Goal: Task Accomplishment & Management: Use online tool/utility

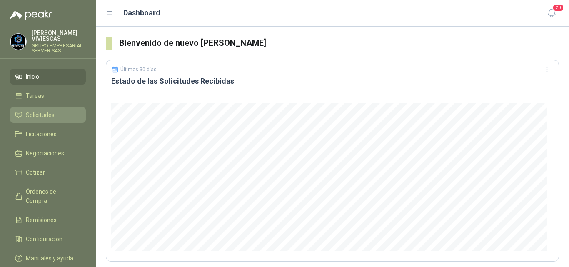
click at [42, 113] on span "Solicitudes" at bounding box center [40, 114] width 29 height 9
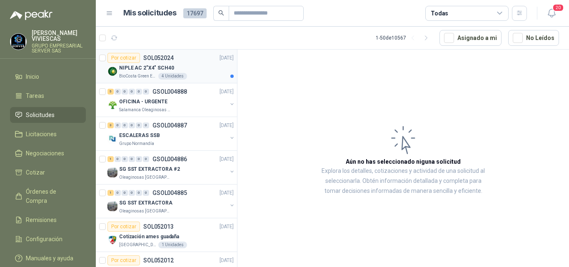
click at [159, 65] on p "NIPLE AC 2"X4" SCH40" at bounding box center [146, 68] width 55 height 8
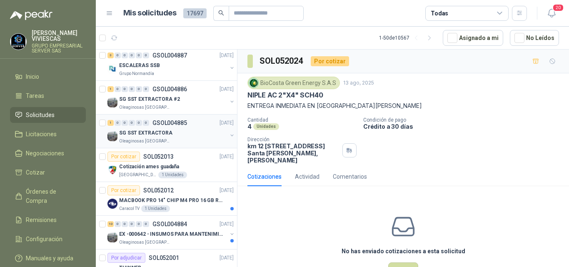
scroll to position [83, 0]
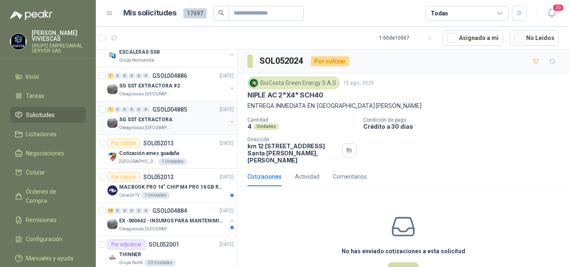
click at [159, 117] on p "SG SST EXTRACTORA" at bounding box center [145, 120] width 53 height 8
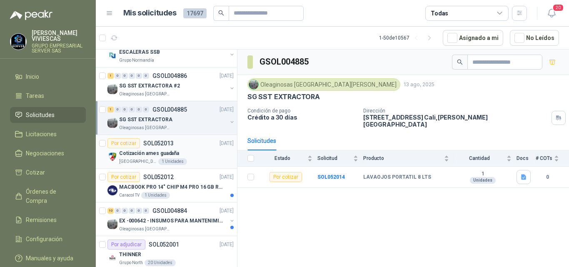
click at [157, 154] on p "Cotización arnes guadaña" at bounding box center [149, 153] width 60 height 8
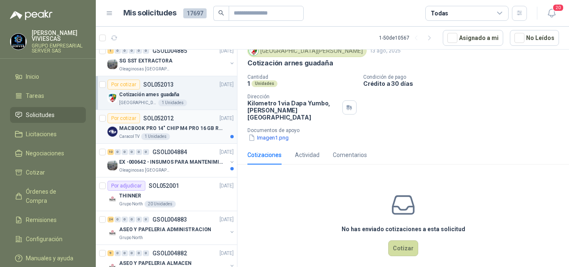
scroll to position [166, 0]
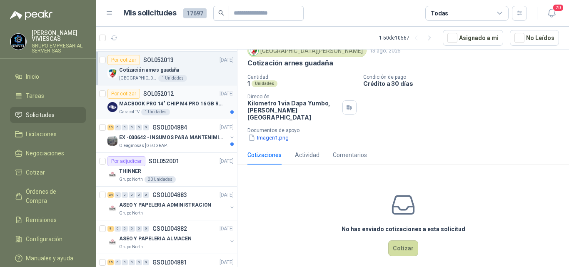
click at [169, 103] on p "MACBOOK PRO 14" CHIP M4 PRO 16 GB RAM 1TB" at bounding box center [171, 104] width 104 height 8
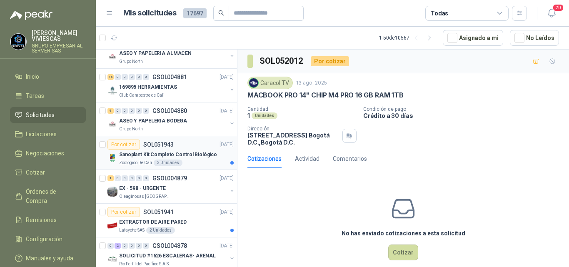
scroll to position [375, 0]
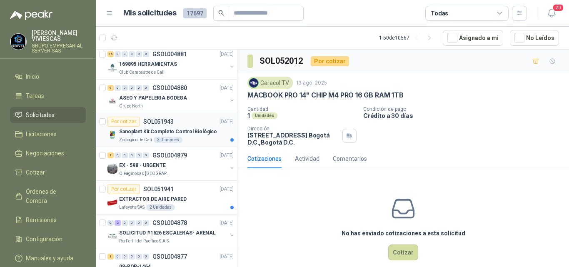
click at [194, 132] on p "Sanoplant Kit Completo Control Biológico" at bounding box center [168, 132] width 98 height 8
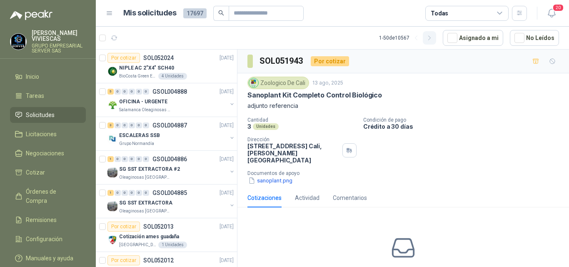
click at [430, 37] on icon "button" at bounding box center [429, 38] width 7 height 7
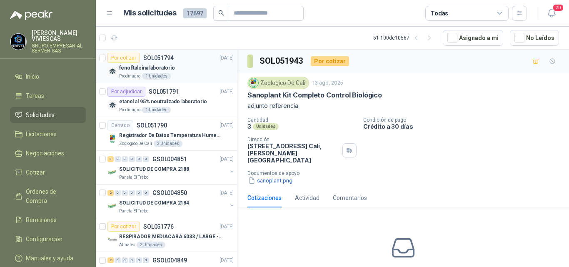
click at [147, 68] on p "fenolftaleina laboratorio" at bounding box center [147, 68] width 56 height 8
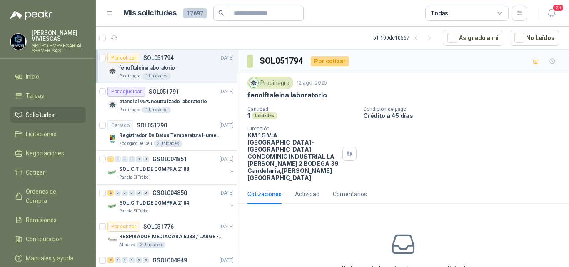
click at [45, 112] on span "Solicitudes" at bounding box center [40, 114] width 29 height 9
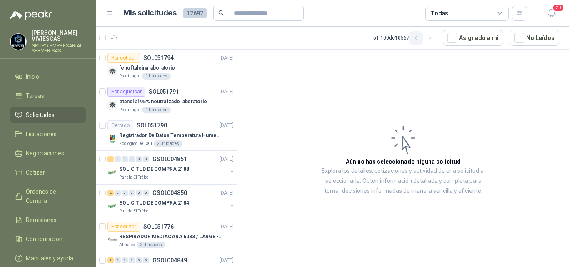
click at [415, 36] on icon "button" at bounding box center [415, 38] width 7 height 7
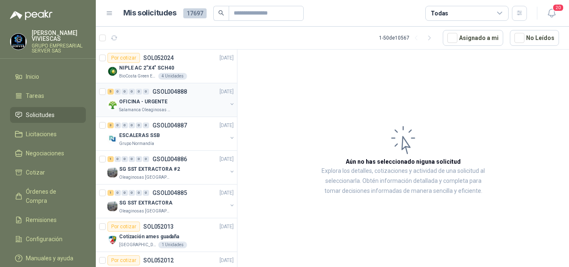
click at [149, 101] on p "OFICINA - URGENTE" at bounding box center [143, 102] width 48 height 8
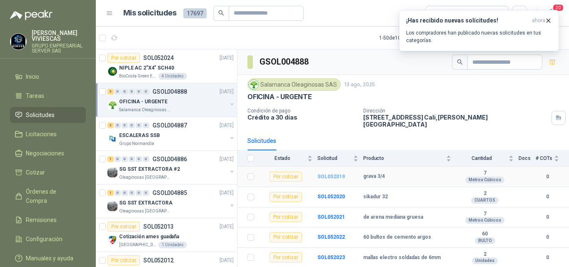
click at [326, 174] on b "SOL052019" at bounding box center [330, 177] width 27 height 6
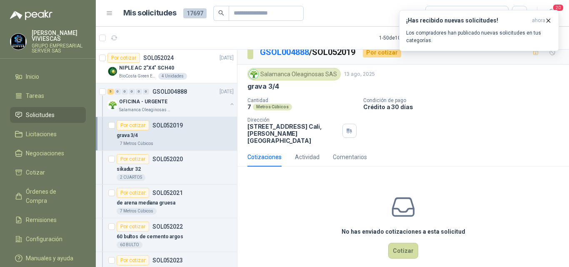
scroll to position [11, 0]
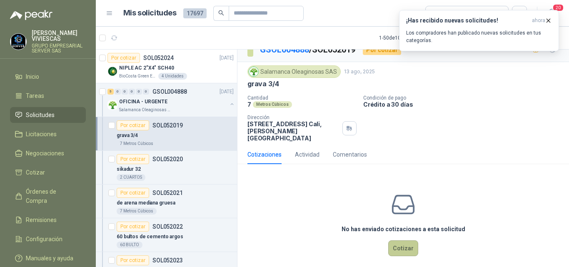
click at [407, 240] on button "Cotizar" at bounding box center [403, 248] width 30 height 16
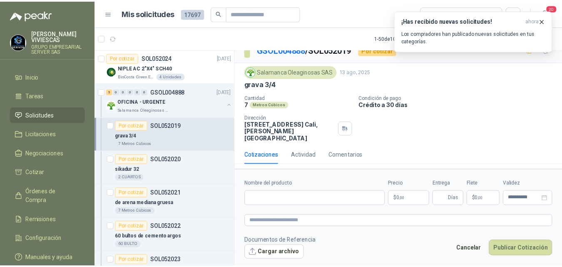
scroll to position [6, 0]
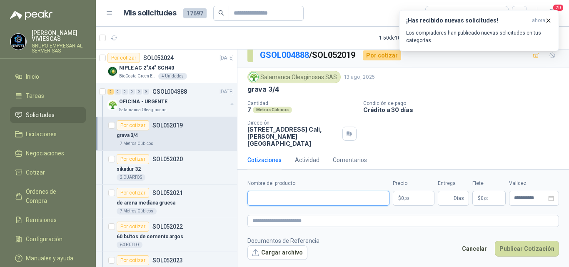
click at [264, 197] on input "Nombre del producto" at bounding box center [318, 198] width 142 height 15
type input "*********"
click at [407, 199] on body "[PERSON_NAME] GRUPO EMPRESARIAL SERVER SAS Inicio Tareas Solicitudes Licitacion…" at bounding box center [284, 133] width 569 height 267
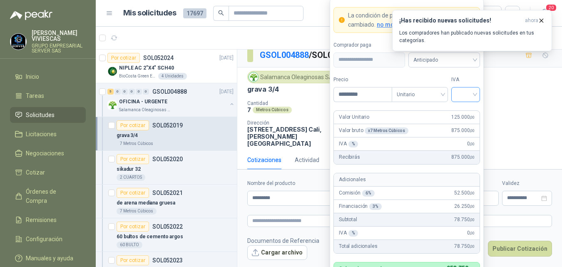
type input "*********"
click at [464, 95] on input "search" at bounding box center [465, 93] width 19 height 12
click at [463, 109] on div "19%" at bounding box center [465, 111] width 15 height 9
click at [431, 58] on span "Anticipado" at bounding box center [444, 60] width 62 height 12
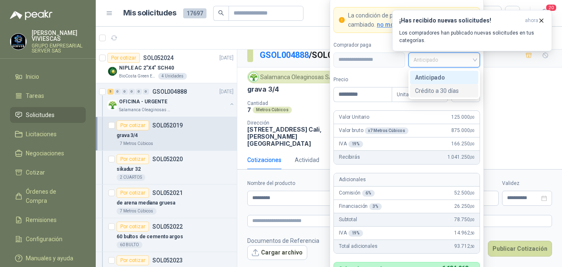
click at [440, 89] on div "Crédito a 30 días" at bounding box center [444, 90] width 58 height 9
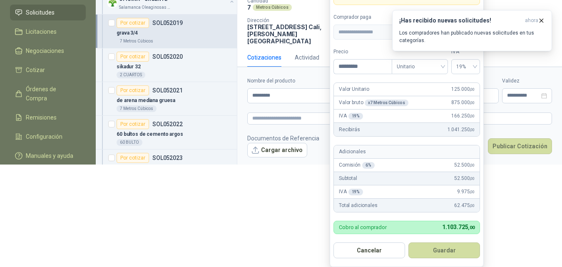
scroll to position [93, 0]
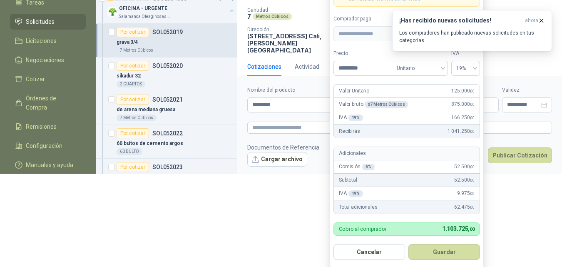
click at [451, 247] on button "Guardar" at bounding box center [444, 252] width 72 height 16
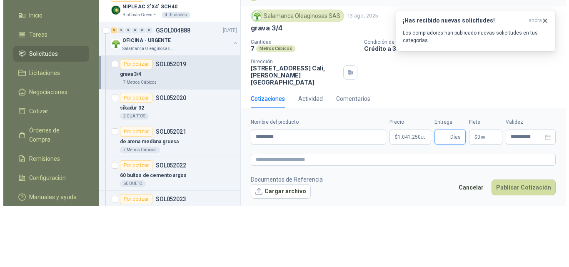
scroll to position [0, 0]
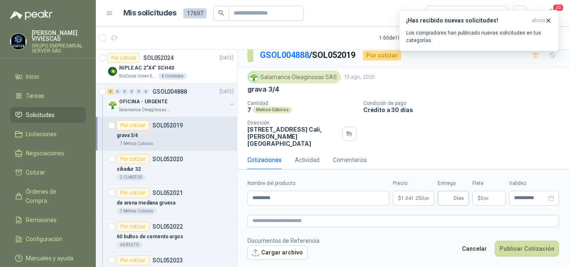
click at [452, 198] on span "Días" at bounding box center [452, 198] width 31 height 15
click at [446, 197] on input "Entrega" at bounding box center [446, 198] width 9 height 14
click at [452, 200] on span "Días" at bounding box center [452, 198] width 31 height 15
type input "*"
click at [440, 221] on textarea at bounding box center [402, 221] width 311 height 12
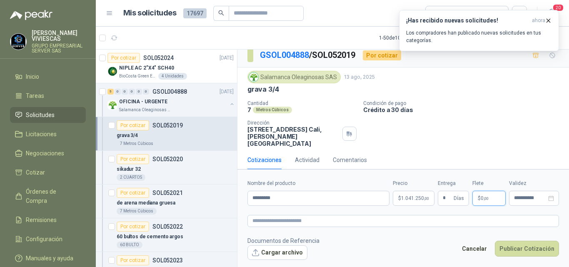
click at [486, 196] on span ",00" at bounding box center [485, 198] width 5 height 5
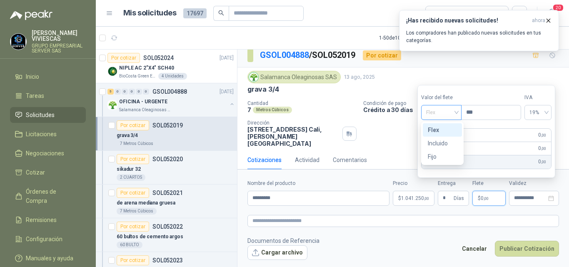
click at [432, 112] on span "Flex" at bounding box center [441, 112] width 30 height 12
click at [441, 143] on div "Incluido" at bounding box center [441, 143] width 29 height 9
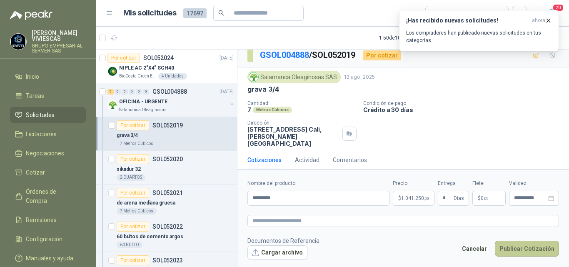
click at [525, 246] on button "Publicar Cotización" at bounding box center [526, 249] width 64 height 16
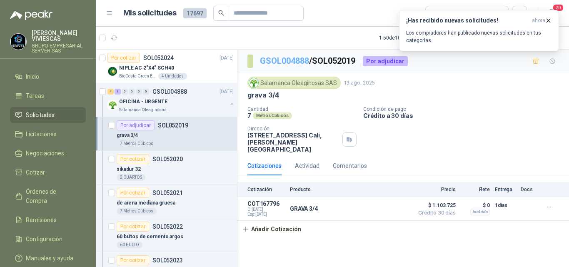
click at [288, 59] on link "GSOL004888" at bounding box center [284, 61] width 49 height 10
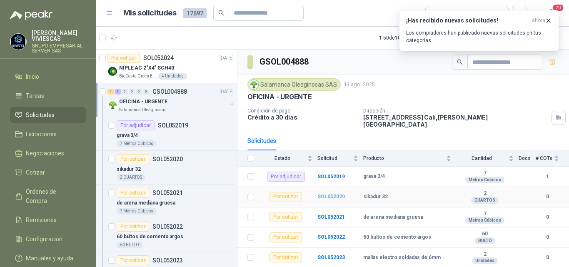
click at [330, 194] on b "SOL052020" at bounding box center [330, 197] width 27 height 6
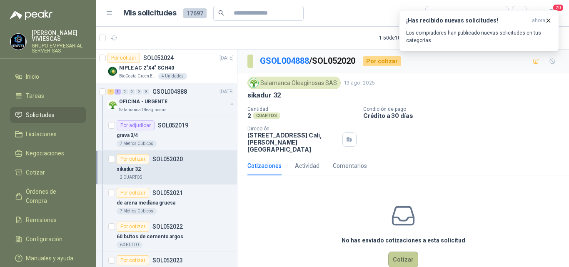
click at [400, 251] on button "Cotizar" at bounding box center [403, 259] width 30 height 16
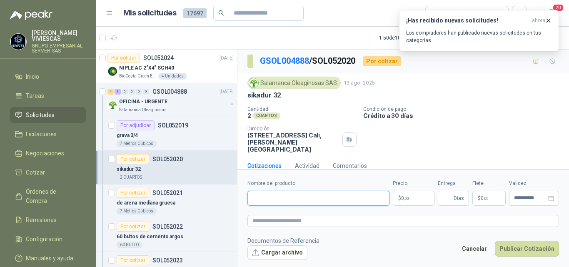
click at [279, 199] on input "Nombre del producto" at bounding box center [318, 198] width 142 height 15
type input "**********"
click at [410, 197] on body "[PERSON_NAME] GRUPO EMPRESARIAL SERVER SAS Inicio Tareas Solicitudes Licitacion…" at bounding box center [284, 133] width 569 height 267
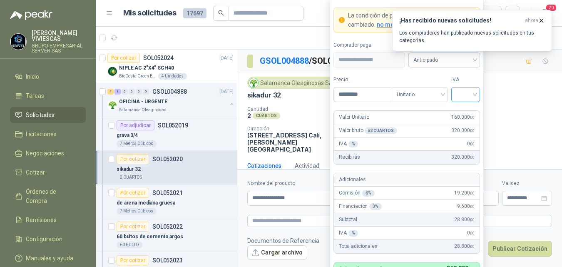
type input "*********"
click at [460, 96] on input "search" at bounding box center [465, 93] width 19 height 12
click at [462, 113] on div "19%" at bounding box center [465, 111] width 15 height 9
click at [430, 58] on body "[PERSON_NAME] GRUPO EMPRESARIAL SERVER SAS Inicio Tareas Solicitudes Licitacion…" at bounding box center [281, 133] width 562 height 267
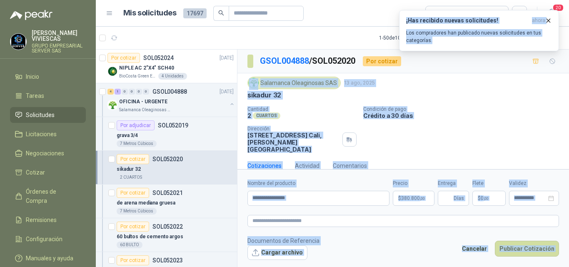
click at [388, 110] on p "Condición de pago" at bounding box center [464, 109] width 202 height 6
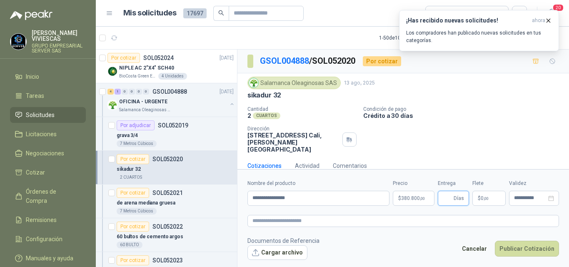
click at [447, 200] on input "Entrega" at bounding box center [446, 198] width 9 height 14
type input "*"
drag, startPoint x: 386, startPoint y: 238, endPoint x: 390, endPoint y: 238, distance: 4.2
click at [386, 238] on footer "Documentos de Referencia Cargar archivo Cancelar Publicar Cotización" at bounding box center [402, 248] width 311 height 24
click at [484, 197] on span ",00" at bounding box center [485, 198] width 5 height 5
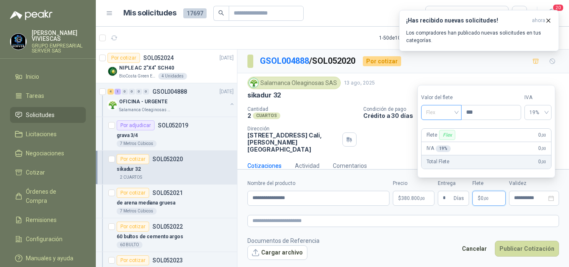
click at [426, 111] on span "Flex" at bounding box center [441, 112] width 30 height 12
click at [435, 141] on div "Incluido" at bounding box center [441, 143] width 29 height 9
click at [433, 114] on span "Incluido" at bounding box center [441, 112] width 32 height 12
click at [434, 142] on div "Incluido" at bounding box center [441, 143] width 31 height 9
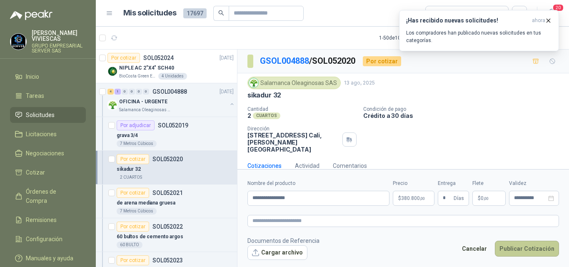
click at [519, 247] on button "Publicar Cotización" at bounding box center [526, 249] width 64 height 16
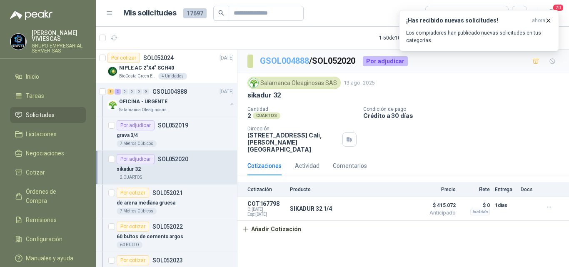
click at [275, 61] on link "GSOL004888" at bounding box center [284, 61] width 49 height 10
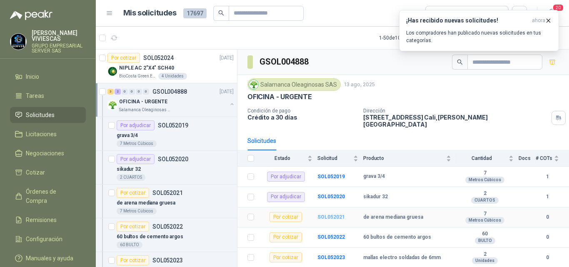
click at [336, 214] on b "SOL052021" at bounding box center [330, 217] width 27 height 6
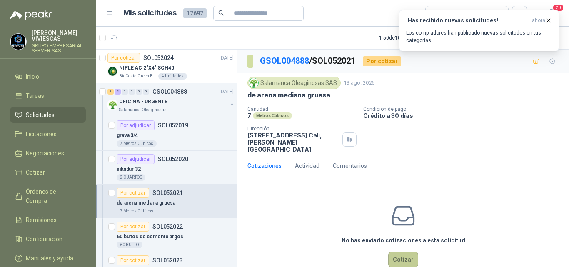
click at [397, 251] on button "Cotizar" at bounding box center [403, 259] width 30 height 16
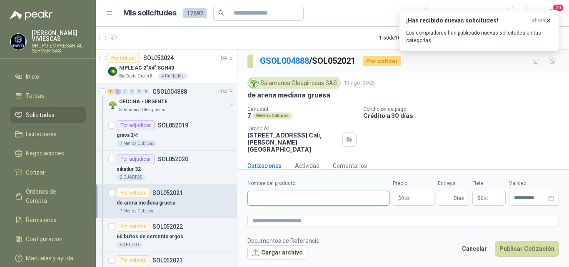
drag, startPoint x: 267, startPoint y: 198, endPoint x: 274, endPoint y: 198, distance: 7.5
click at [268, 198] on input "Nombre del producto" at bounding box center [318, 198] width 142 height 15
type input "**********"
click at [407, 198] on body "[PERSON_NAME] GRUPO EMPRESARIAL SERVER SAS Inicio Tareas Solicitudes Licitacion…" at bounding box center [284, 133] width 569 height 267
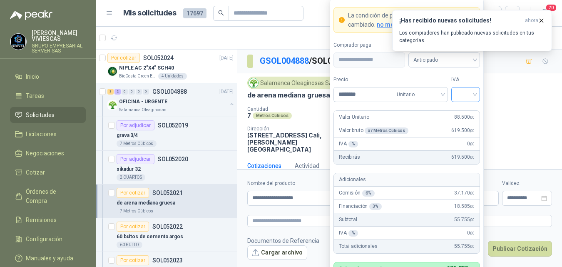
type input "********"
click at [465, 95] on input "search" at bounding box center [465, 93] width 19 height 12
click at [462, 110] on div "19%" at bounding box center [465, 111] width 15 height 9
click at [435, 60] on span "Anticipado" at bounding box center [444, 60] width 62 height 12
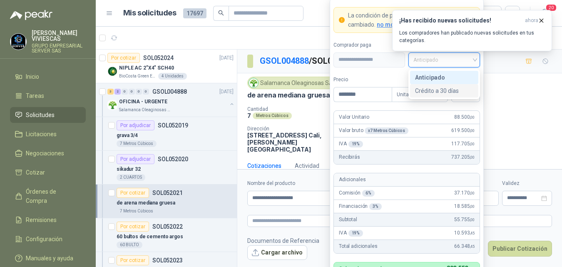
click at [430, 92] on div "Crédito a 30 días" at bounding box center [444, 90] width 58 height 9
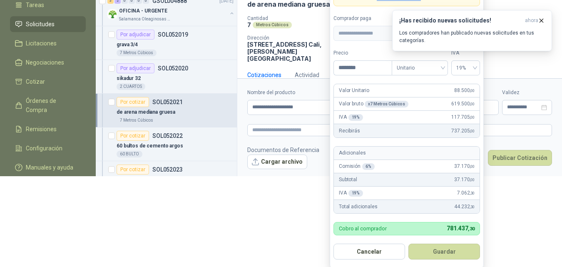
scroll to position [90, 0]
click at [449, 246] on button "Guardar" at bounding box center [444, 252] width 72 height 16
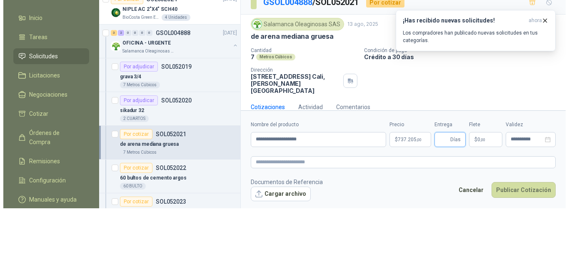
scroll to position [0, 0]
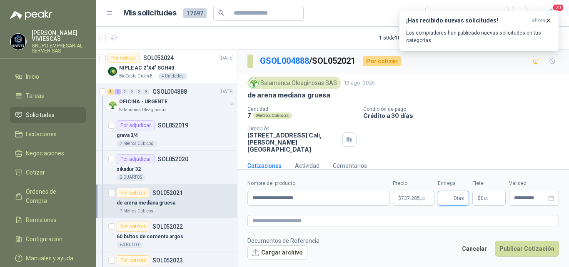
click at [448, 199] on input "Entrega" at bounding box center [446, 198] width 9 height 14
type input "*"
click at [435, 244] on footer "Documentos de Referencia Cargar archivo Cancelar Publicar Cotización" at bounding box center [402, 248] width 311 height 24
click at [482, 196] on span "0 ,00" at bounding box center [484, 198] width 8 height 5
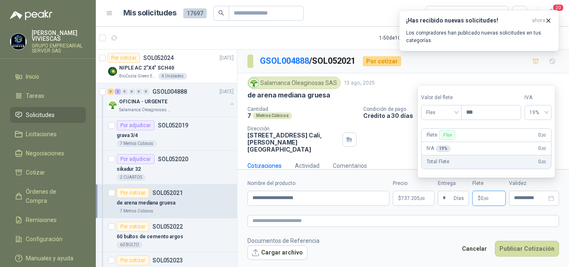
click at [432, 135] on p "Flete Flex" at bounding box center [441, 135] width 31 height 10
click at [434, 134] on p "Flete Flex" at bounding box center [441, 135] width 31 height 10
click at [437, 113] on span "Flex" at bounding box center [441, 112] width 30 height 12
click at [435, 142] on div "Incluido" at bounding box center [441, 143] width 29 height 9
click at [513, 248] on button "Publicar Cotización" at bounding box center [526, 249] width 64 height 16
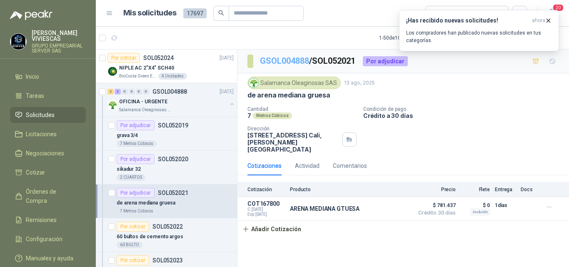
click at [279, 59] on link "GSOL004888" at bounding box center [284, 61] width 49 height 10
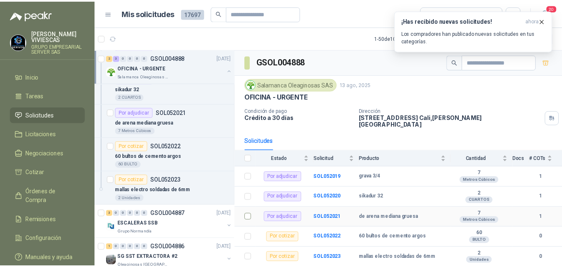
scroll to position [83, 0]
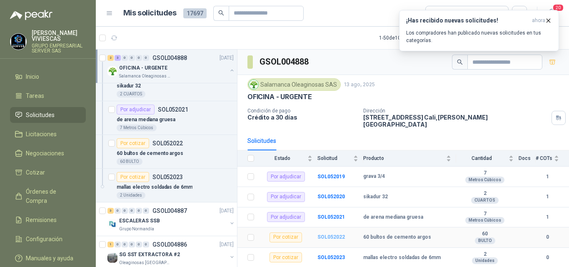
click at [335, 234] on b "SOL052022" at bounding box center [330, 237] width 27 height 6
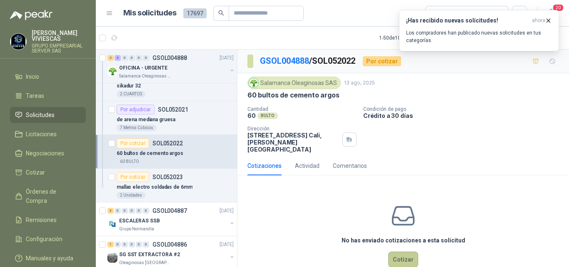
click at [399, 253] on button "Cotizar" at bounding box center [403, 259] width 30 height 16
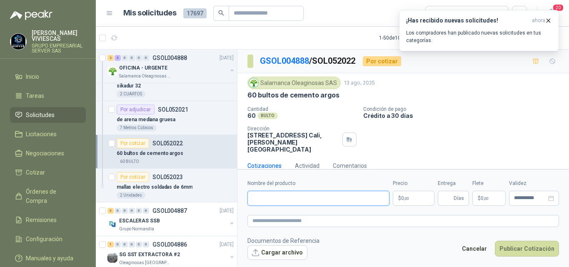
click at [284, 199] on input "Nombre del producto" at bounding box center [318, 198] width 142 height 15
type input "**********"
click at [405, 194] on body "[PERSON_NAME] GRUPO EMPRESARIAL SERVER SAS Inicio Tareas Solicitudes Licitacion…" at bounding box center [284, 133] width 569 height 267
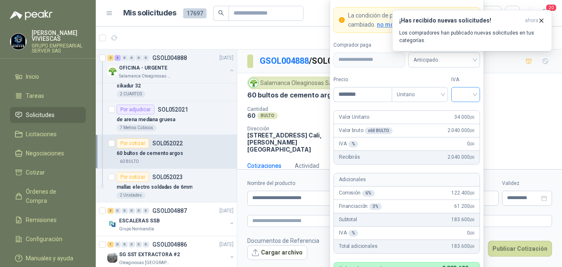
type input "********"
click at [465, 94] on input "search" at bounding box center [465, 93] width 19 height 12
click at [464, 111] on div "19%" at bounding box center [465, 111] width 15 height 9
click at [426, 60] on span "Anticipado" at bounding box center [444, 60] width 62 height 12
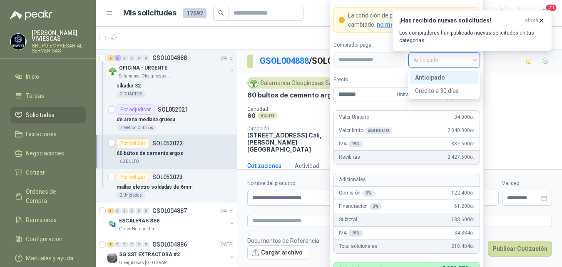
click at [430, 78] on div "Anticipado" at bounding box center [444, 77] width 58 height 9
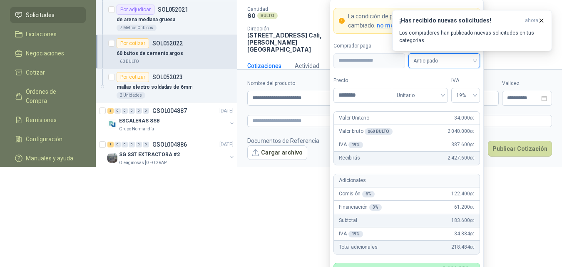
scroll to position [101, 0]
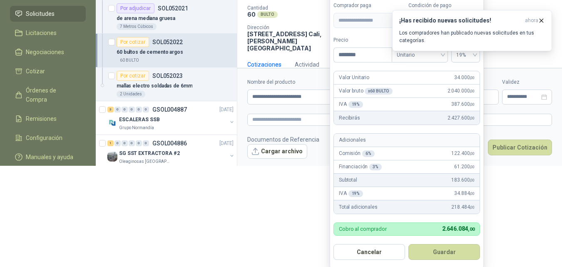
click at [444, 248] on button "Guardar" at bounding box center [444, 252] width 72 height 16
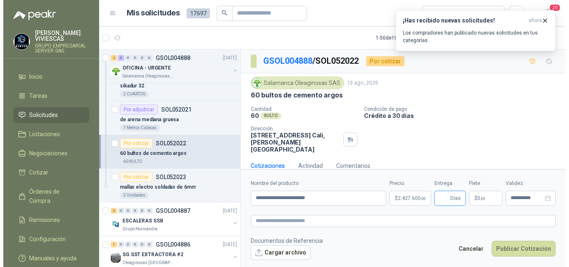
scroll to position [0, 0]
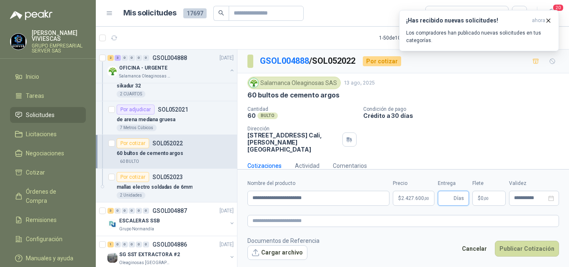
click at [444, 196] on input "Entrega" at bounding box center [446, 198] width 9 height 14
type input "*"
drag, startPoint x: 421, startPoint y: 233, endPoint x: 425, endPoint y: 231, distance: 4.9
click at [421, 233] on form "**********" at bounding box center [402, 219] width 331 height 101
click at [484, 194] on p "$ 0 ,00" at bounding box center [488, 198] width 33 height 15
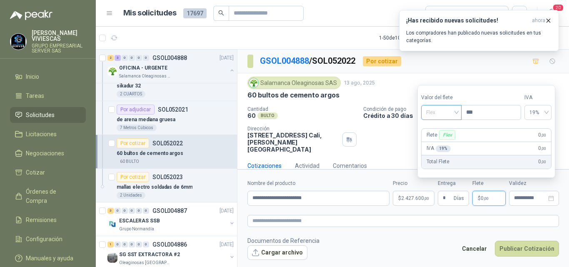
click at [438, 114] on span "Flex" at bounding box center [441, 112] width 30 height 12
click at [435, 142] on div "Incluido" at bounding box center [441, 143] width 29 height 9
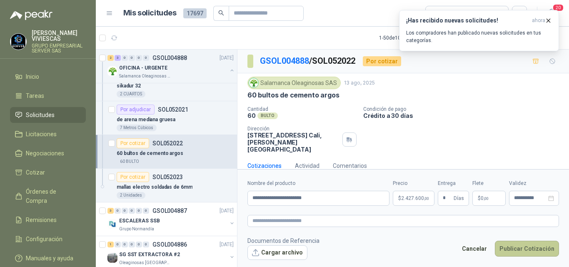
click at [534, 251] on button "Publicar Cotización" at bounding box center [526, 249] width 64 height 16
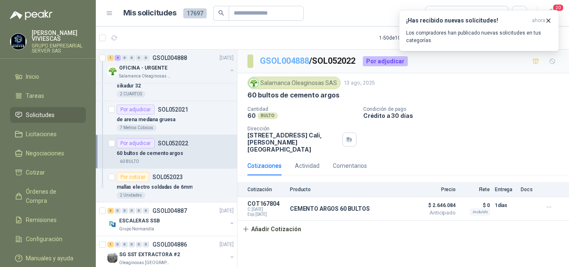
click at [276, 60] on link "GSOL004888" at bounding box center [284, 61] width 49 height 10
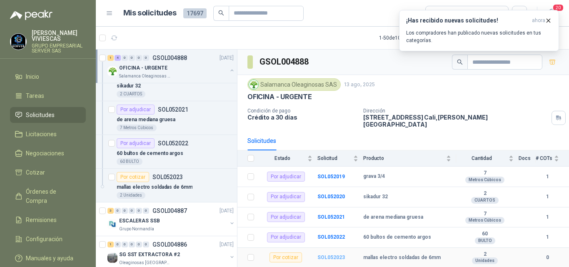
click at [327, 254] on b "SOL052023" at bounding box center [330, 257] width 27 height 6
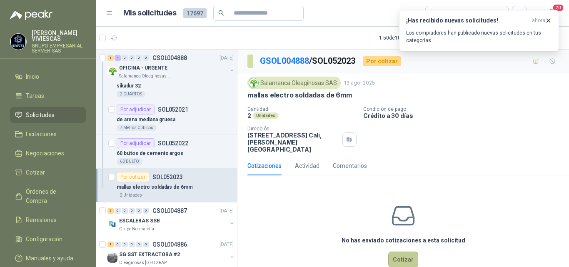
click at [393, 251] on button "Cotizar" at bounding box center [403, 259] width 30 height 16
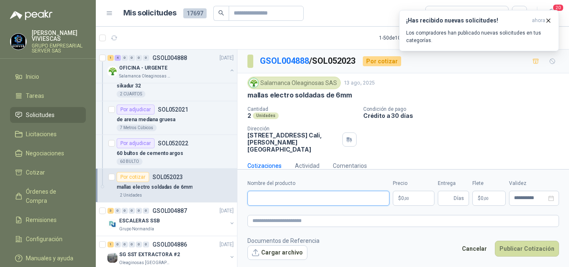
click at [278, 196] on input "Nombre del producto" at bounding box center [318, 198] width 142 height 15
click at [455, 103] on div "Salamanca Oleaginosas SAS [DATE] mallas electro soldadas de 6mm Cantidad 2 Unid…" at bounding box center [402, 115] width 311 height 76
click at [283, 196] on input "Nombre del producto" at bounding box center [318, 198] width 142 height 15
click at [422, 143] on div "Cantidad 2 Unidades Condición de pago Crédito a 30 días Dirección [STREET_ADDRE…" at bounding box center [402, 129] width 311 height 47
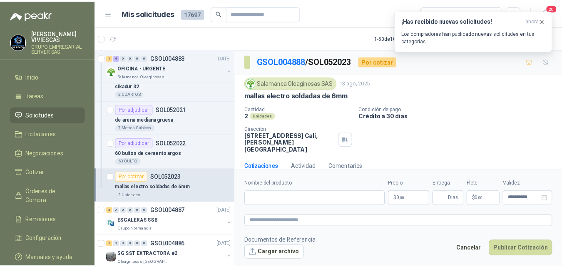
scroll to position [6, 0]
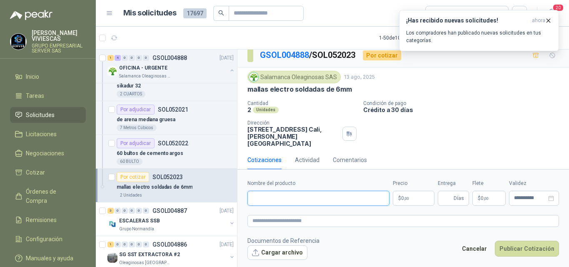
click at [273, 199] on input "Nombre del producto" at bounding box center [318, 198] width 142 height 15
type input "**********"
click at [402, 197] on body "[PERSON_NAME] GRUPO EMPRESARIAL SERVER SAS Inicio Tareas Solicitudes Licitacion…" at bounding box center [284, 133] width 569 height 267
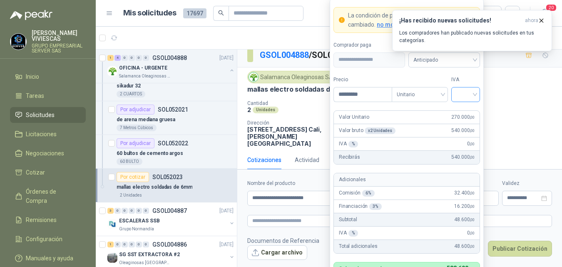
type input "*********"
click at [458, 94] on input "search" at bounding box center [465, 93] width 19 height 12
click at [459, 109] on div "19%" at bounding box center [465, 111] width 15 height 9
click at [432, 59] on span "Anticipado" at bounding box center [444, 60] width 62 height 12
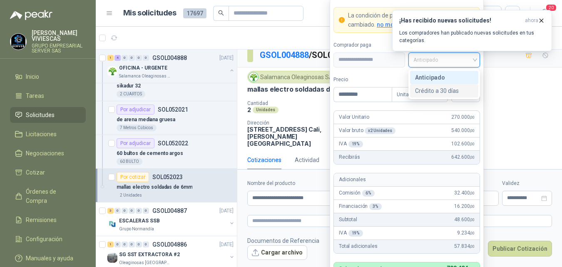
click at [431, 89] on div "Crédito a 30 días" at bounding box center [444, 90] width 58 height 9
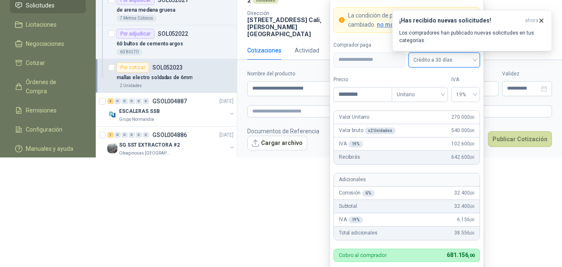
scroll to position [134, 0]
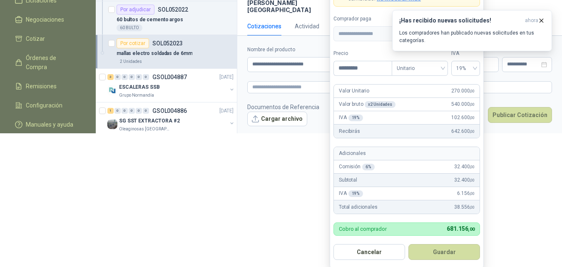
click at [455, 250] on button "Guardar" at bounding box center [444, 252] width 72 height 16
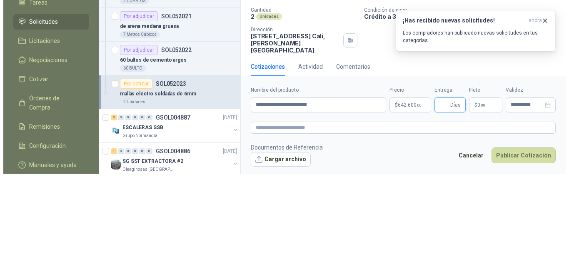
scroll to position [0, 0]
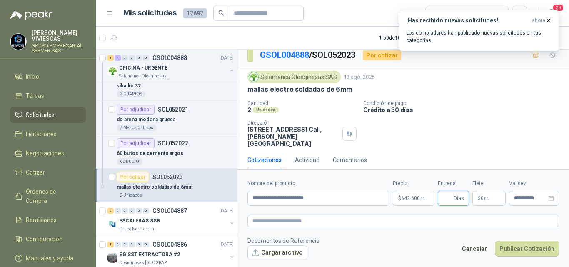
click at [445, 199] on input "Entrega" at bounding box center [446, 198] width 9 height 14
type input "*"
click at [435, 216] on textarea at bounding box center [402, 221] width 311 height 12
click at [482, 198] on span "0 ,00" at bounding box center [484, 198] width 8 height 5
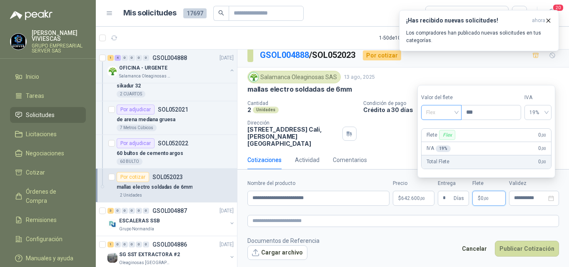
click at [435, 114] on span "Flex" at bounding box center [441, 112] width 30 height 12
click at [430, 143] on div "Incluido" at bounding box center [441, 143] width 29 height 9
click at [523, 246] on button "Publicar Cotización" at bounding box center [526, 249] width 64 height 16
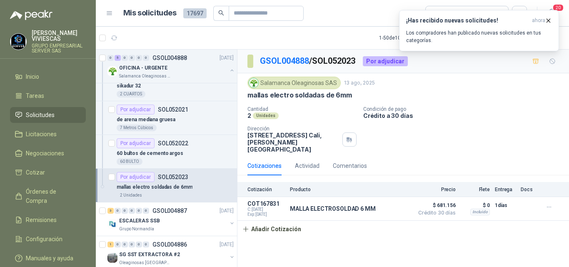
click at [36, 111] on span "Solicitudes" at bounding box center [40, 114] width 29 height 9
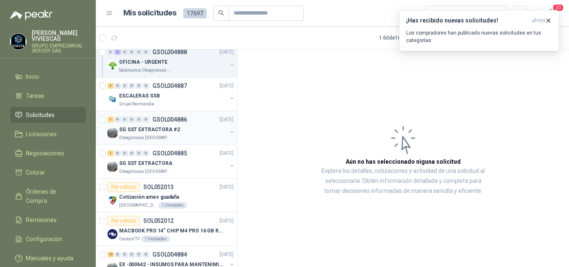
scroll to position [83, 0]
